Goal: Task Accomplishment & Management: Use online tool/utility

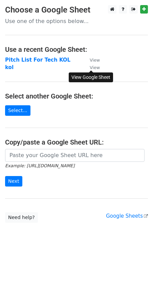
click at [94, 68] on small "View" at bounding box center [95, 67] width 10 height 5
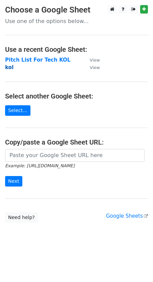
click at [6, 68] on strong "kol" at bounding box center [9, 67] width 8 height 6
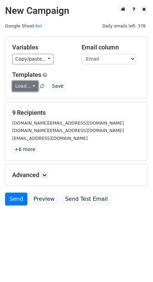
click at [25, 87] on link "Load..." at bounding box center [25, 86] width 26 height 10
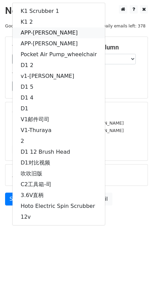
click at [35, 36] on link "APP-[PERSON_NAME]" at bounding box center [59, 32] width 92 height 11
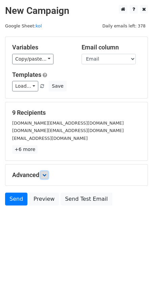
click at [46, 177] on link at bounding box center [44, 174] width 7 height 7
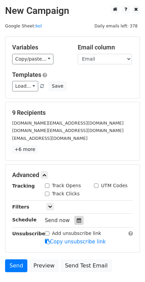
click at [77, 221] on icon at bounding box center [79, 220] width 4 height 5
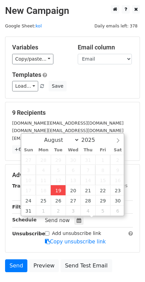
type input "[DATE] 17:42"
type input "05"
type input "42"
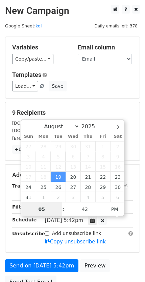
scroll to position [0, 0]
type input "10"
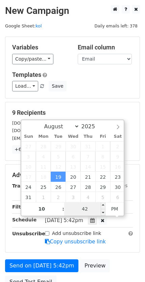
type input "[DATE] 22:42"
click at [91, 210] on input "42" at bounding box center [84, 209] width 41 height 14
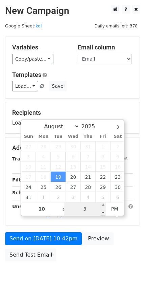
type input "30"
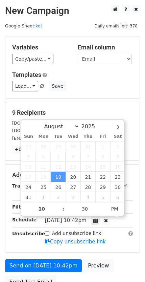
type input "[DATE] 22:30"
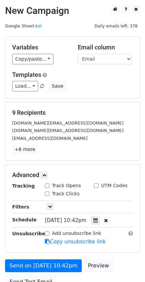
click at [139, 219] on div "Advanced Tracking Track Opens UTM Codes Track Clicks Filters Only include sprea…" at bounding box center [72, 208] width 134 height 88
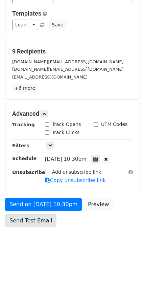
scroll to position [64, 0]
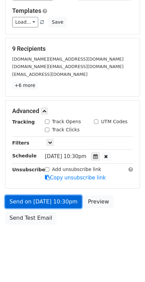
click at [38, 201] on link "Send on [DATE] 10:30pm" at bounding box center [43, 201] width 77 height 13
